Goal: Information Seeking & Learning: Learn about a topic

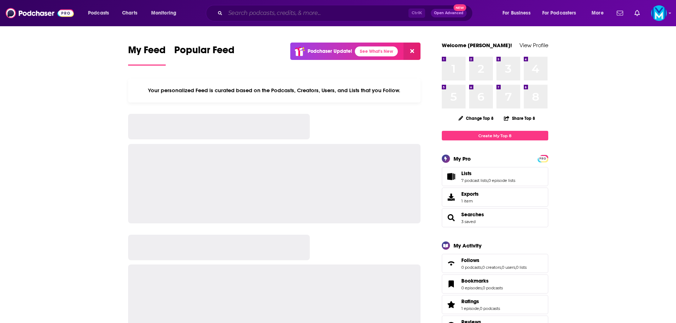
click at [250, 11] on input "Search podcasts, credits, & more..." at bounding box center [316, 12] width 183 height 11
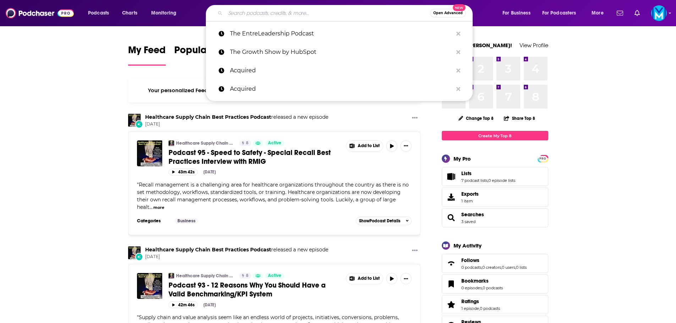
paste input "The Lead at the Top of Your Game Podcast"
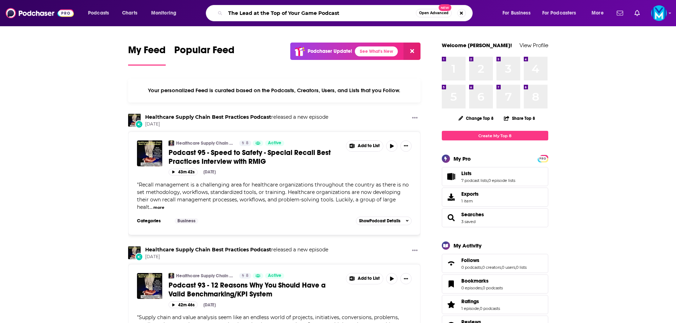
type input "The Lead at the Top of Your Game Podcast"
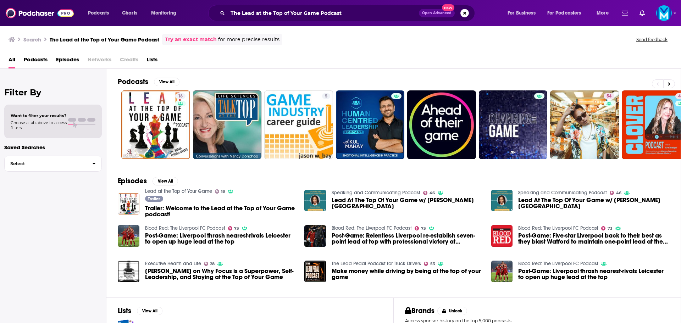
click at [182, 216] on span "Trailer: Welcome to the Lead at the Top of Your Game podcast!" at bounding box center [220, 211] width 151 height 12
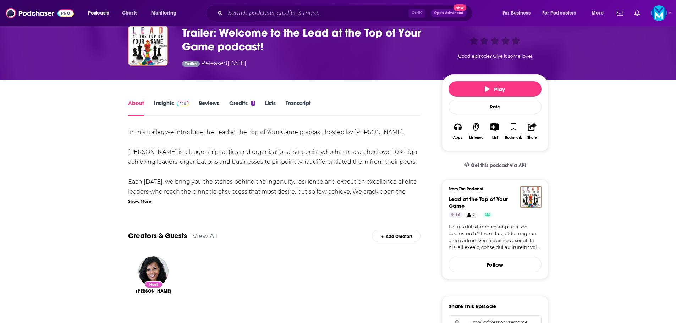
scroll to position [35, 0]
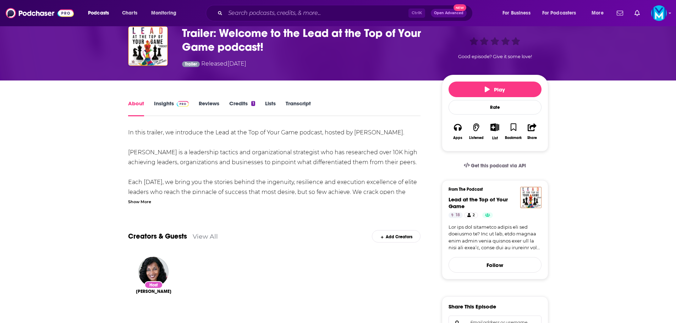
click at [170, 109] on link "Insights" at bounding box center [171, 108] width 35 height 16
